Goal: Navigation & Orientation: Find specific page/section

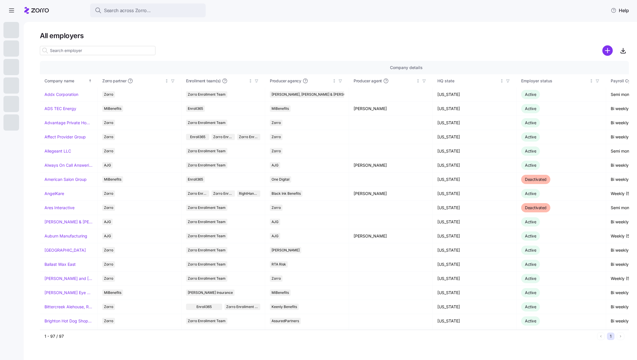
click at [41, 27] on div "All employers Company details Benefit status Company name [PERSON_NAME] partner…" at bounding box center [330, 191] width 613 height 338
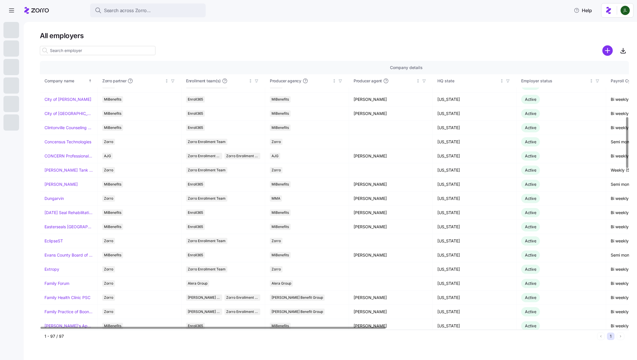
scroll to position [292, 0]
click at [53, 266] on link "Extropy" at bounding box center [51, 269] width 15 height 6
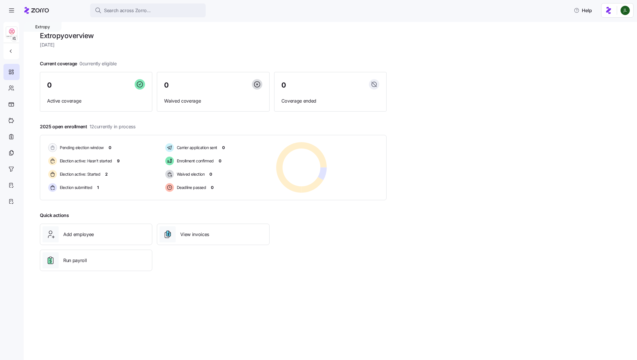
click at [32, 7] on icon at bounding box center [36, 10] width 25 height 7
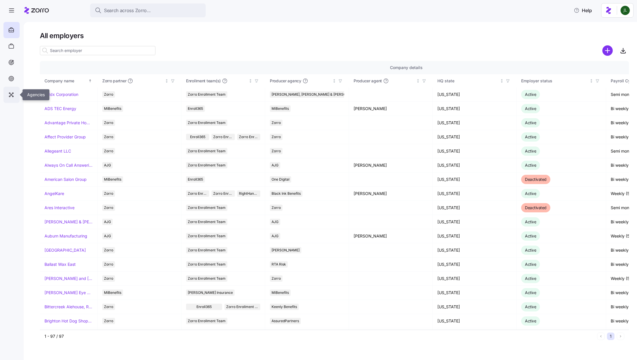
click at [11, 92] on icon at bounding box center [11, 94] width 6 height 7
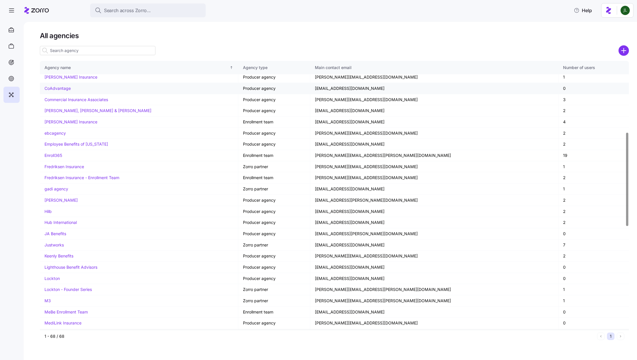
scroll to position [201, 0]
